Goal: Check status: Check status

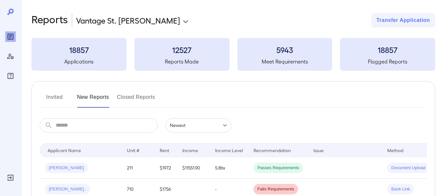
click at [50, 95] on button "Invited" at bounding box center [54, 100] width 29 height 16
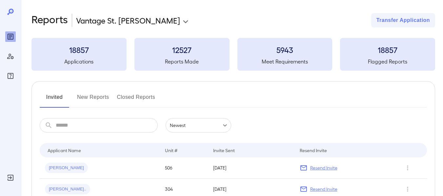
click at [101, 95] on button "New Reports" at bounding box center [93, 100] width 32 height 16
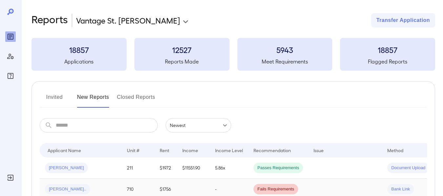
click at [89, 193] on div "[PERSON_NAME].." at bounding box center [80, 189] width 71 height 10
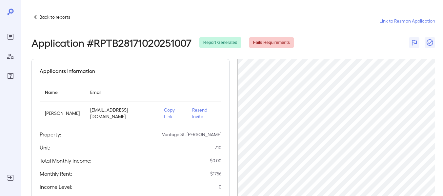
scroll to position [46, 0]
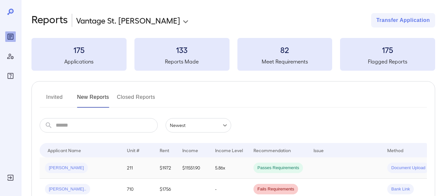
click at [58, 169] on span "[PERSON_NAME]" at bounding box center [66, 168] width 43 height 6
